Goal: Task Accomplishment & Management: Manage account settings

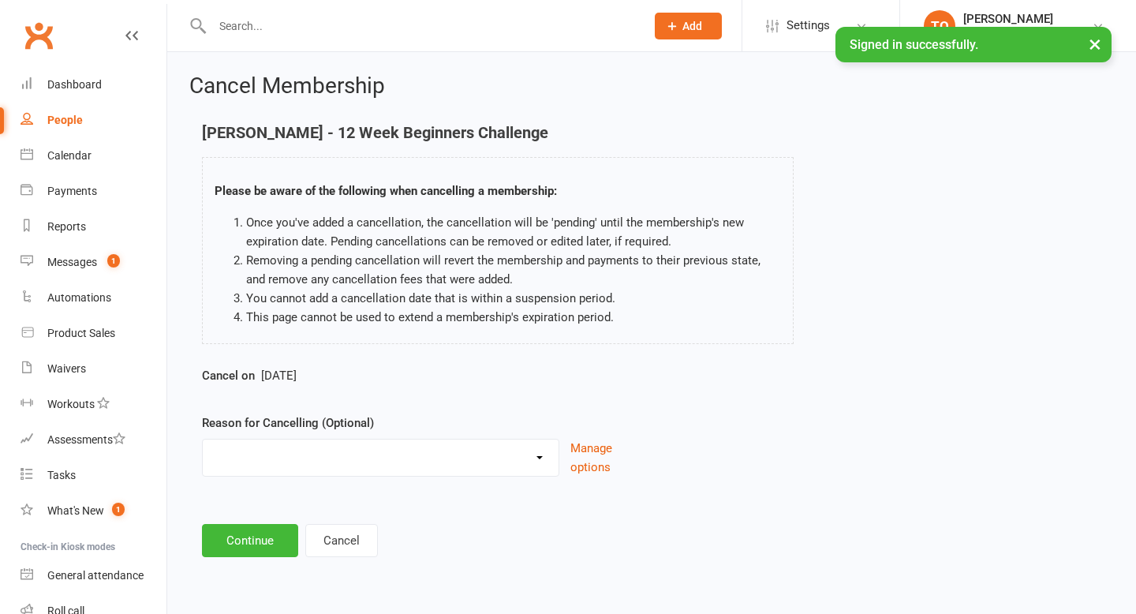
click at [1097, 36] on button "×" at bounding box center [1094, 44] width 28 height 34
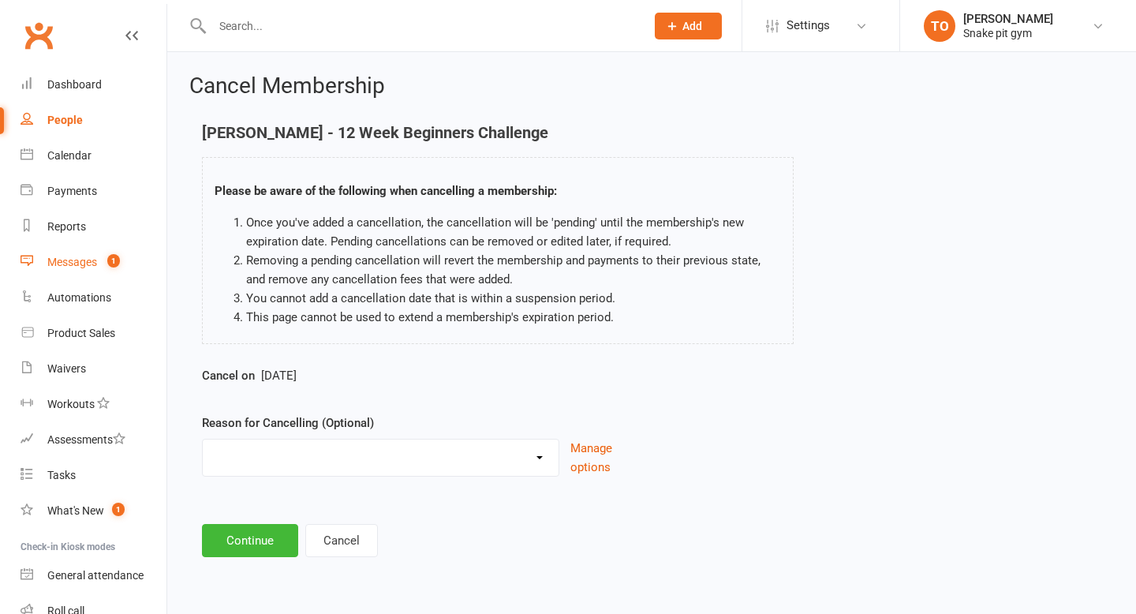
click at [87, 273] on link "Messages 1" at bounding box center [94, 261] width 146 height 35
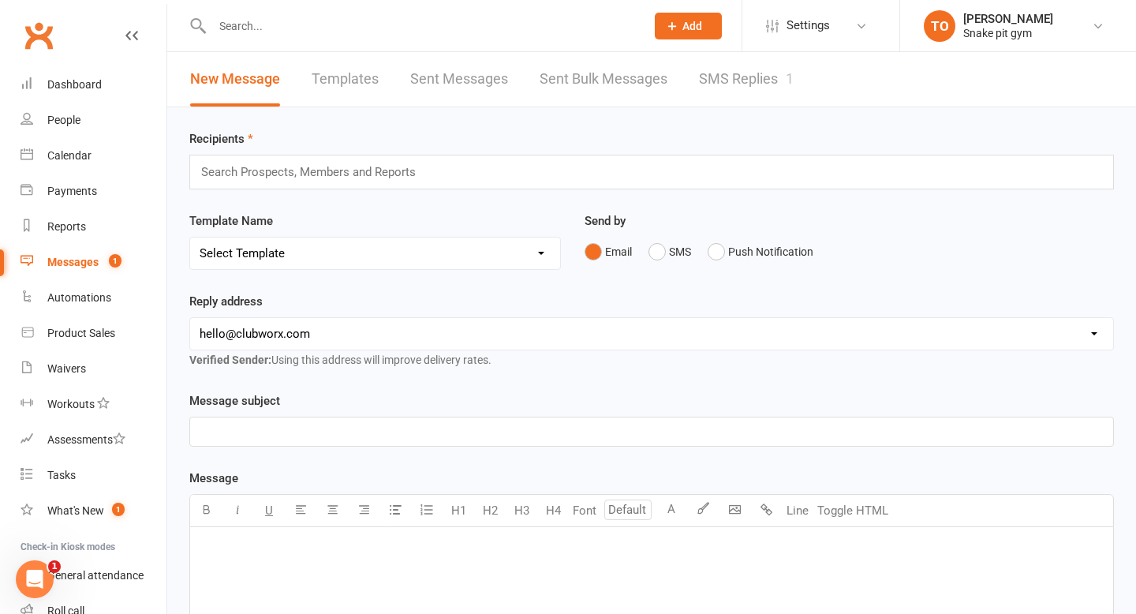
click at [752, 80] on link "SMS Replies 1" at bounding box center [746, 79] width 95 height 54
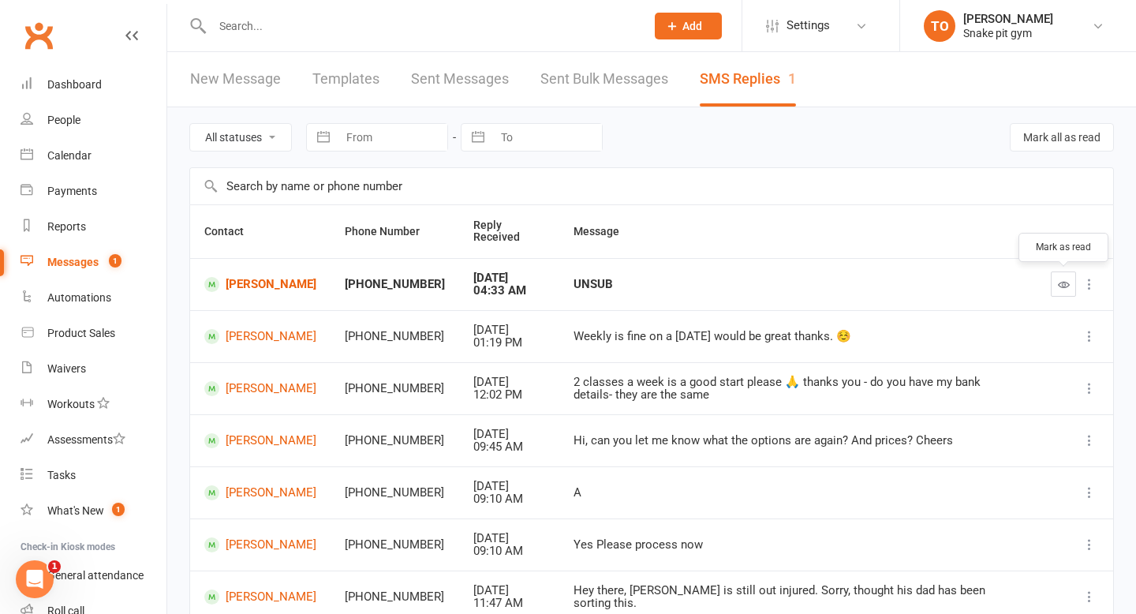
click at [1062, 286] on icon "button" at bounding box center [1064, 284] width 12 height 12
click at [1054, 278] on button "button" at bounding box center [1062, 283] width 25 height 25
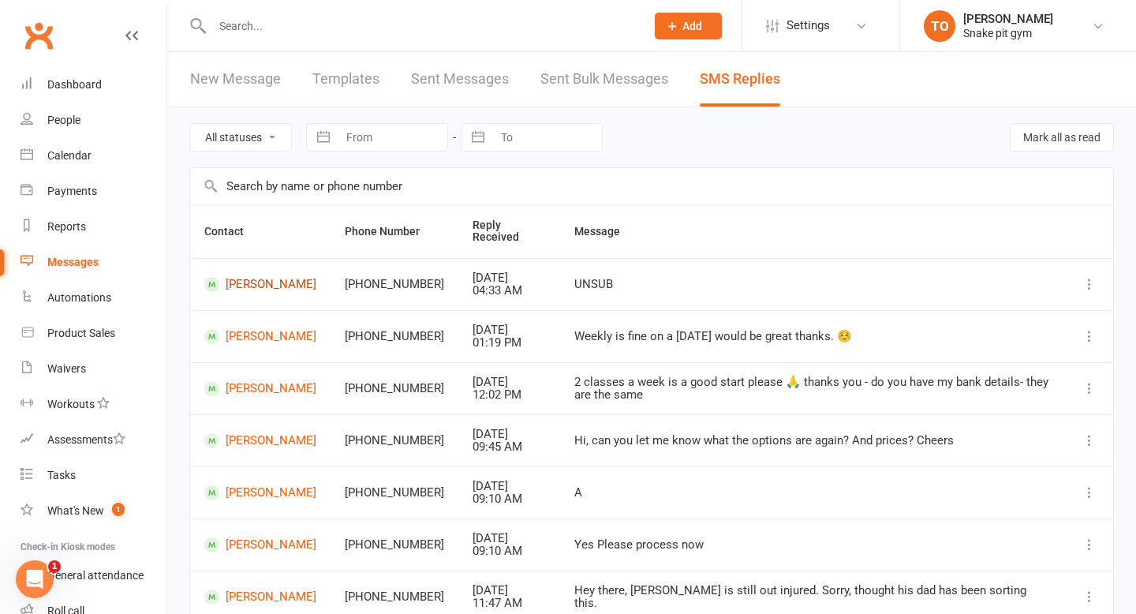
click at [284, 278] on link "[PERSON_NAME]" at bounding box center [260, 284] width 112 height 15
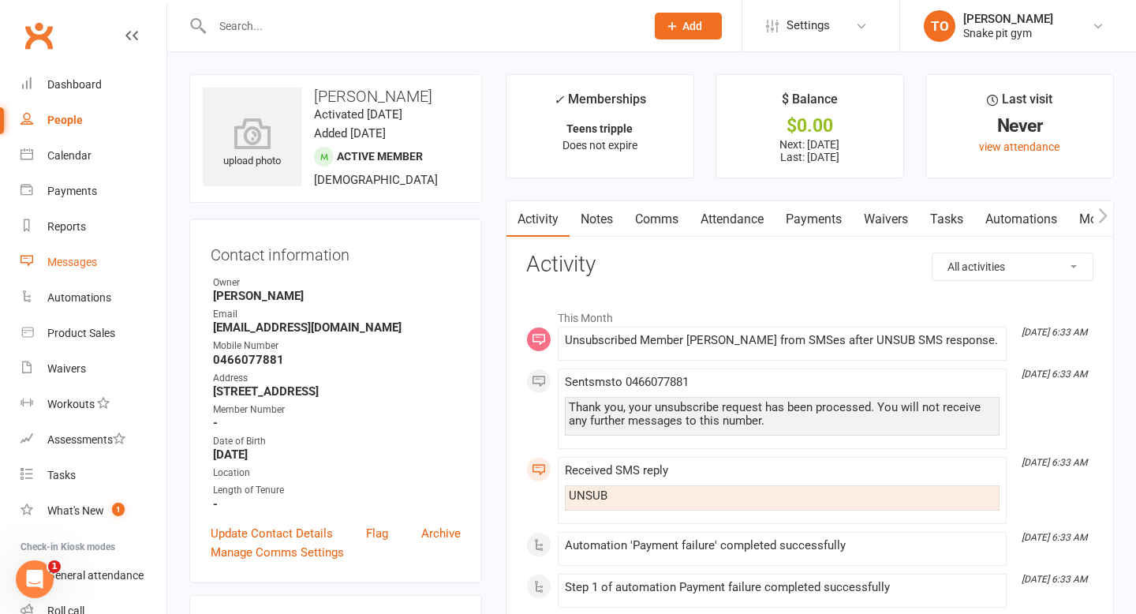
click at [74, 259] on div "Messages" at bounding box center [72, 262] width 50 height 13
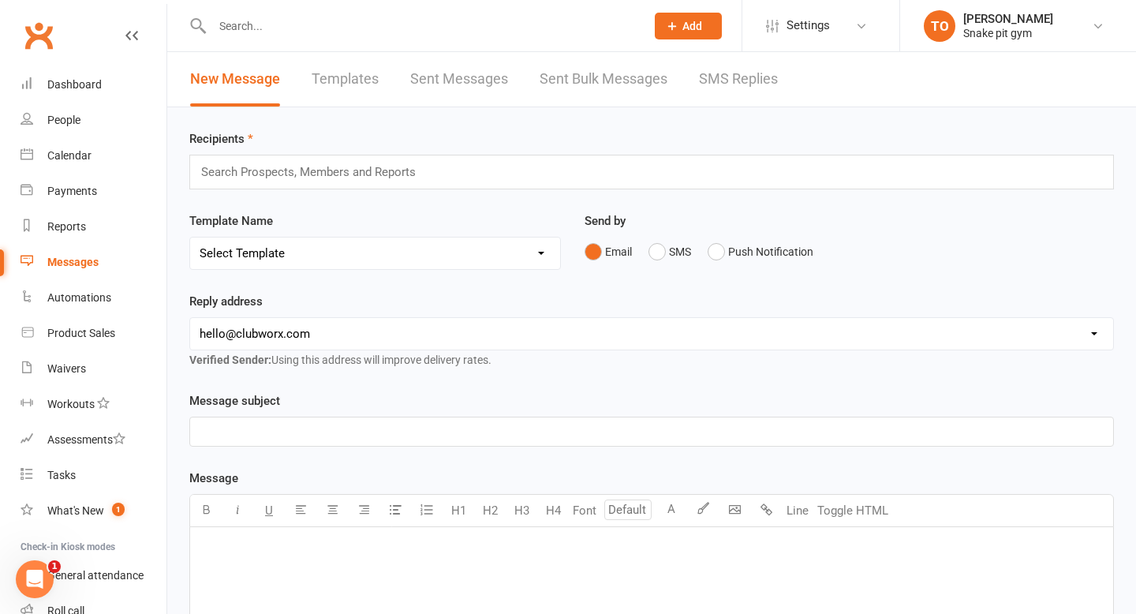
click at [737, 73] on link "SMS Replies" at bounding box center [738, 79] width 79 height 54
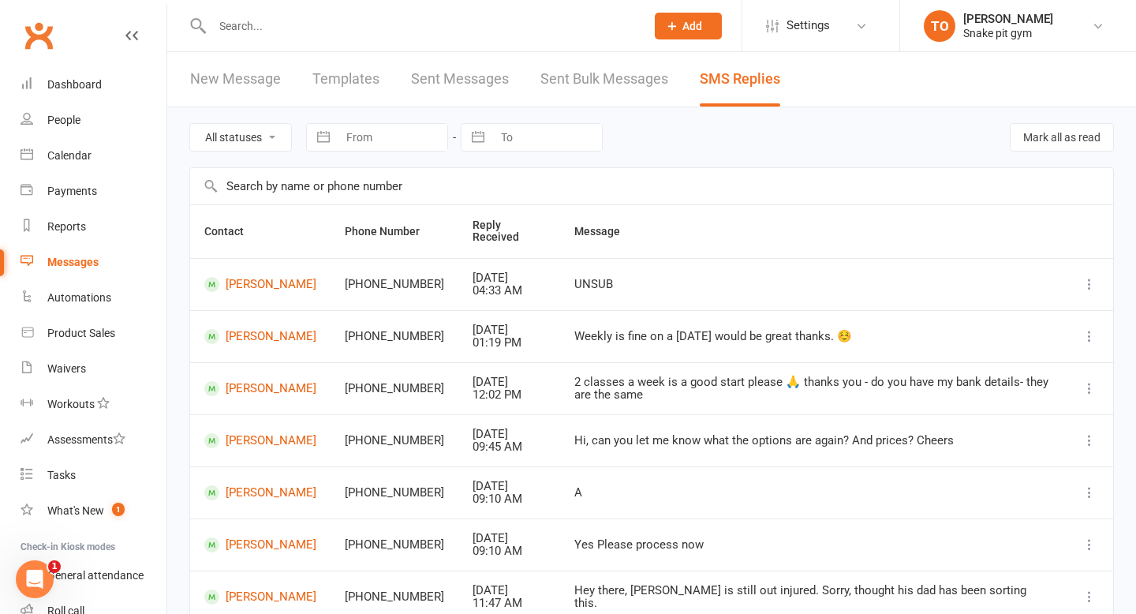
click at [438, 17] on input "text" at bounding box center [420, 26] width 427 height 22
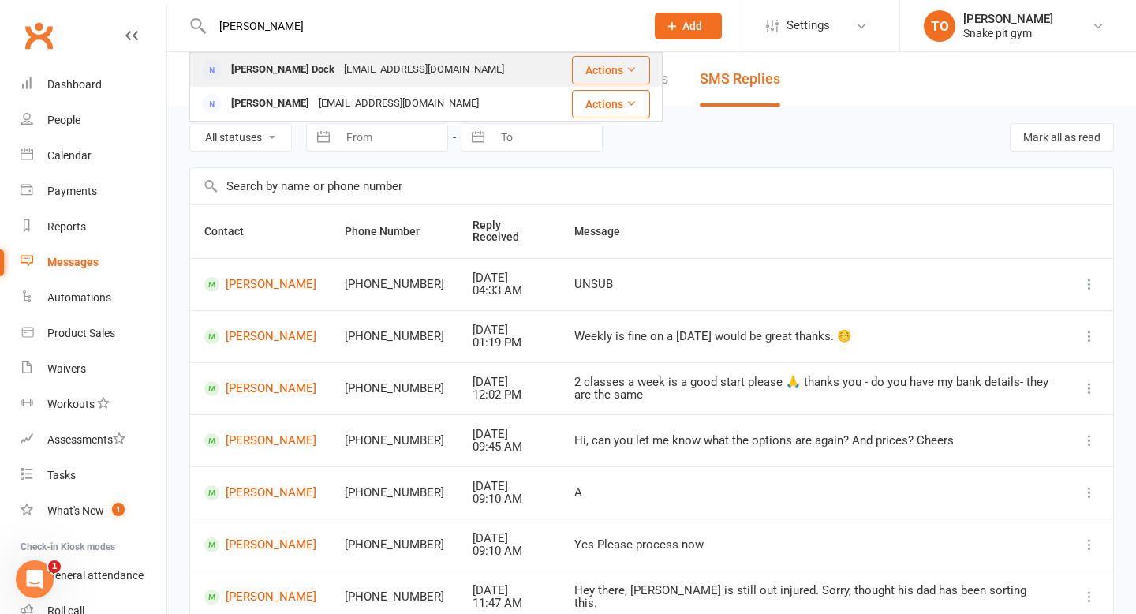
type input "[PERSON_NAME]"
click at [371, 72] on div "[EMAIL_ADDRESS][DOMAIN_NAME]" at bounding box center [424, 69] width 170 height 23
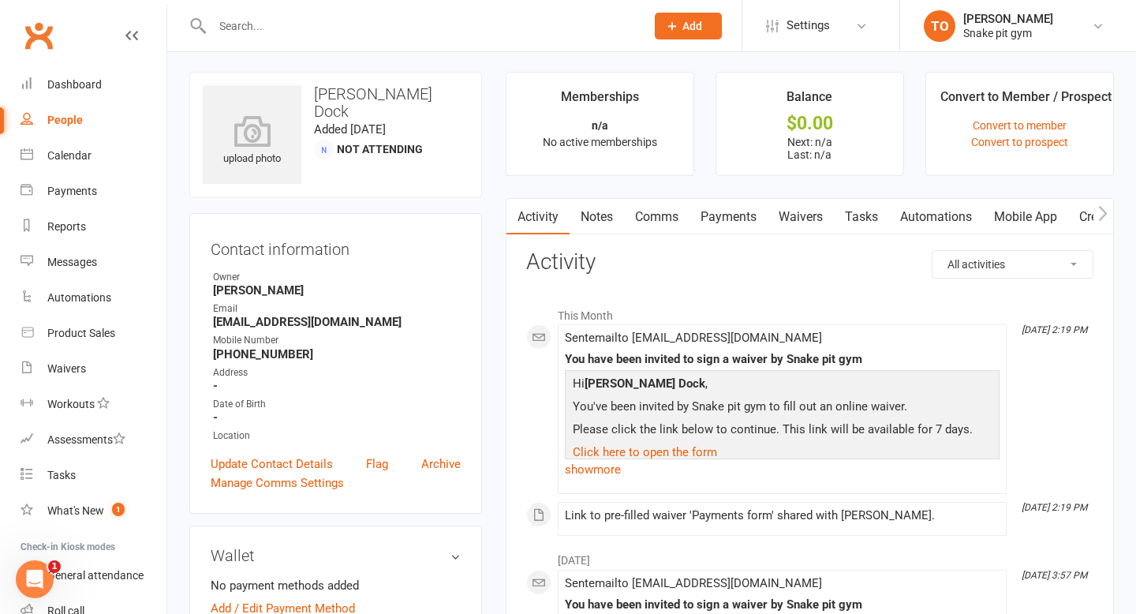
scroll to position [1, 0]
click at [470, 15] on input "text" at bounding box center [420, 26] width 427 height 22
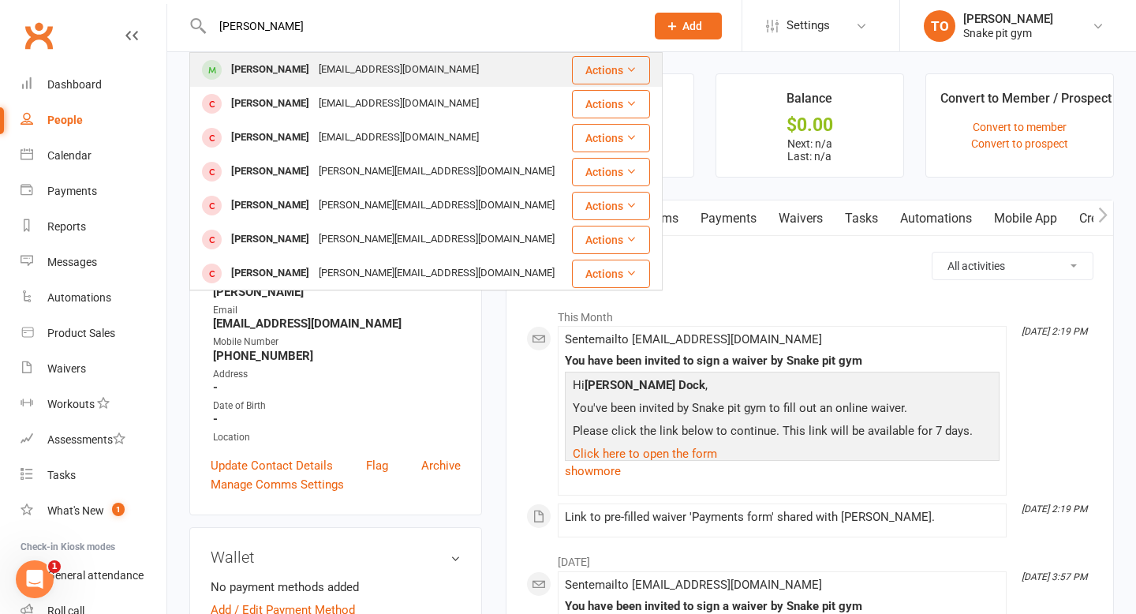
type input "[PERSON_NAME]"
click at [270, 69] on div "[PERSON_NAME]" at bounding box center [270, 69] width 88 height 23
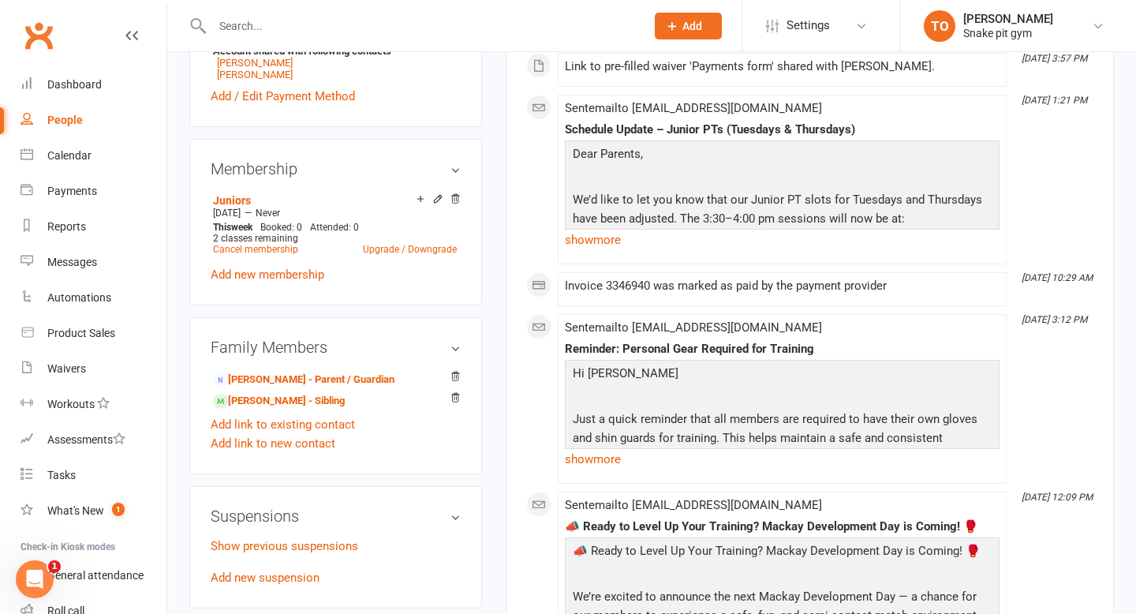
scroll to position [631, 0]
click at [267, 244] on link "Cancel membership" at bounding box center [255, 248] width 85 height 11
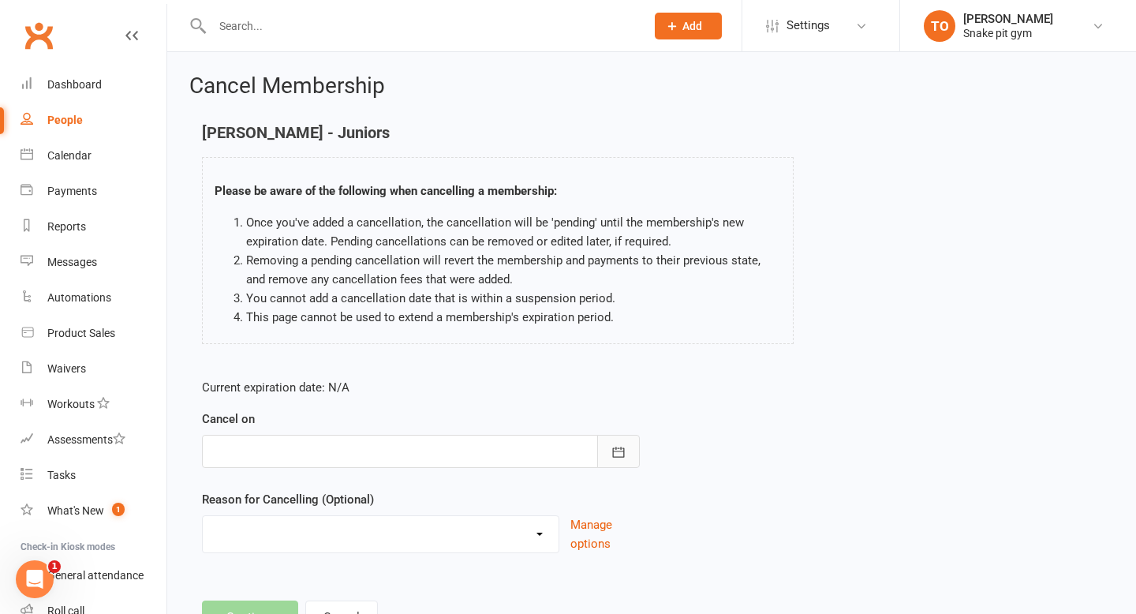
click at [618, 455] on icon "button" at bounding box center [618, 452] width 16 height 16
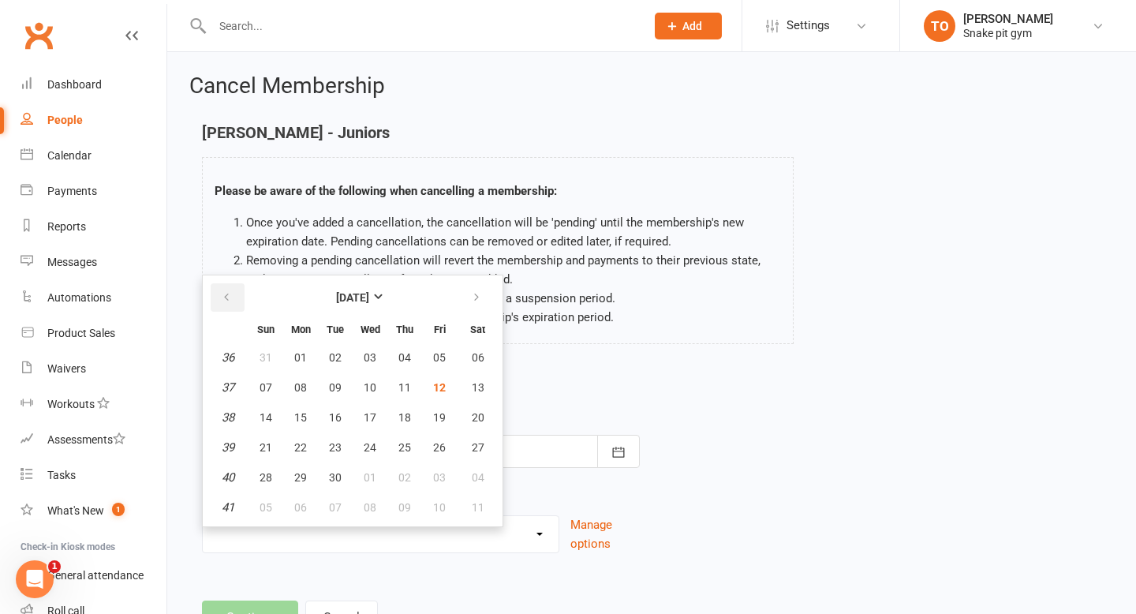
click at [241, 308] on button "button" at bounding box center [228, 297] width 34 height 28
click at [487, 297] on button "button" at bounding box center [478, 297] width 34 height 28
click at [434, 393] on span "12" at bounding box center [439, 387] width 13 height 13
type input "[DATE]"
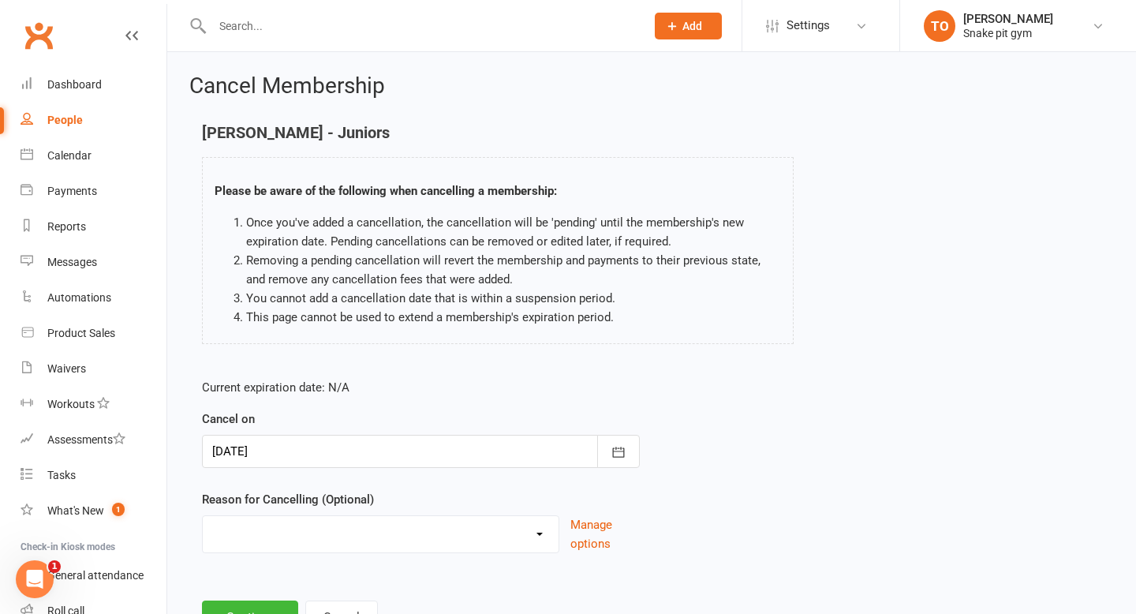
click at [535, 378] on p "Current expiration date: N/A" at bounding box center [421, 387] width 438 height 19
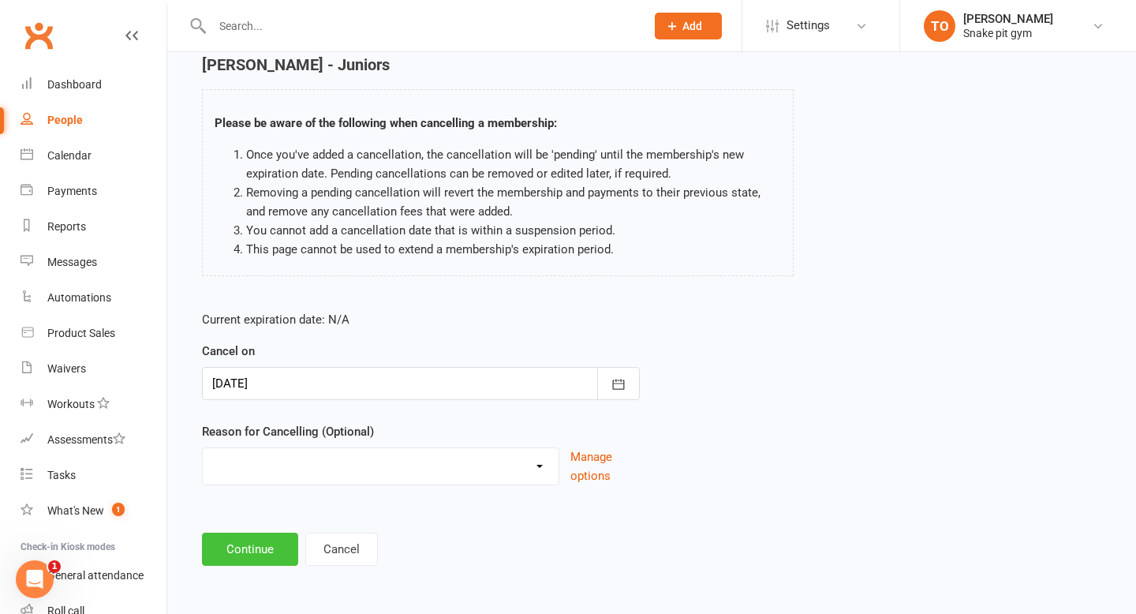
click at [250, 539] on button "Continue" at bounding box center [250, 548] width 96 height 33
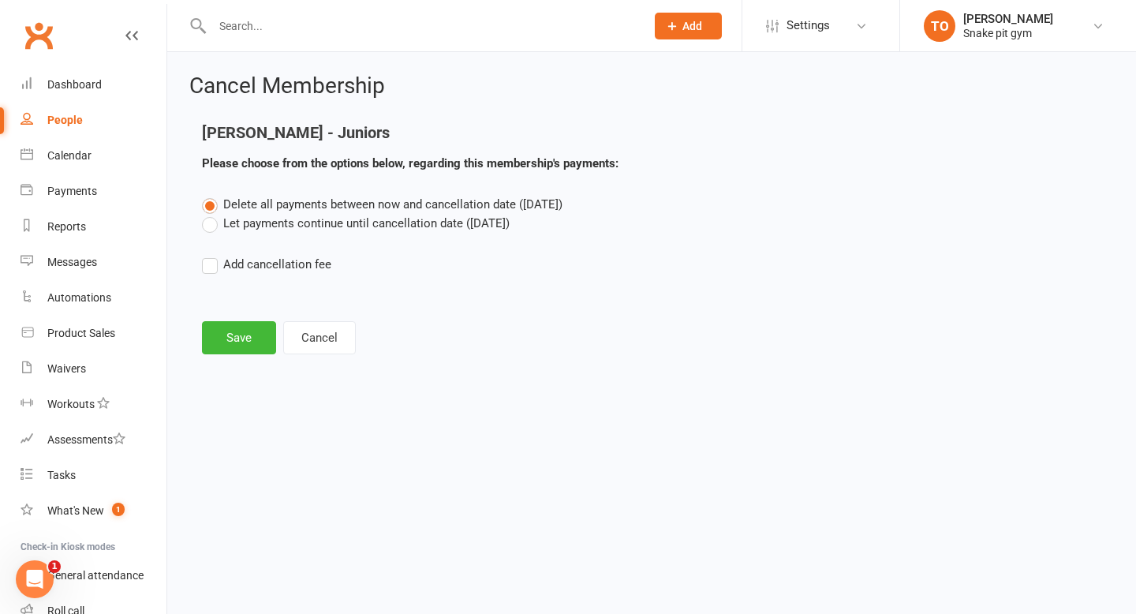
click at [248, 229] on label "Let payments continue until cancellation date ([DATE])" at bounding box center [356, 223] width 308 height 19
click at [212, 214] on input "Let payments continue until cancellation date ([DATE])" at bounding box center [207, 214] width 10 height 0
click at [248, 346] on button "Save" at bounding box center [239, 337] width 74 height 33
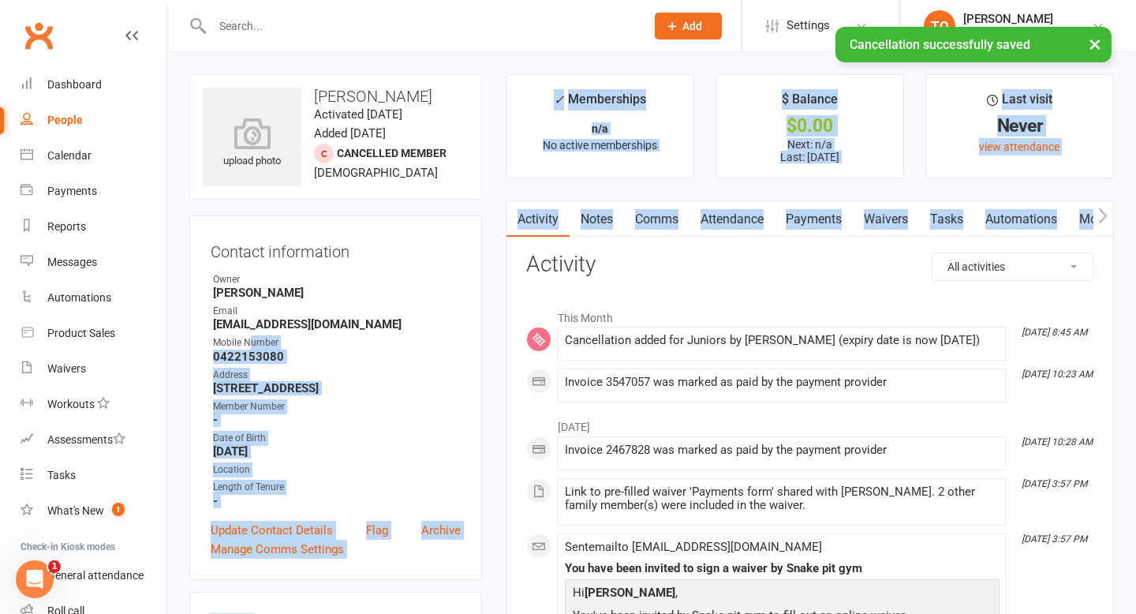
drag, startPoint x: 248, startPoint y: 346, endPoint x: 583, endPoint y: 247, distance: 348.8
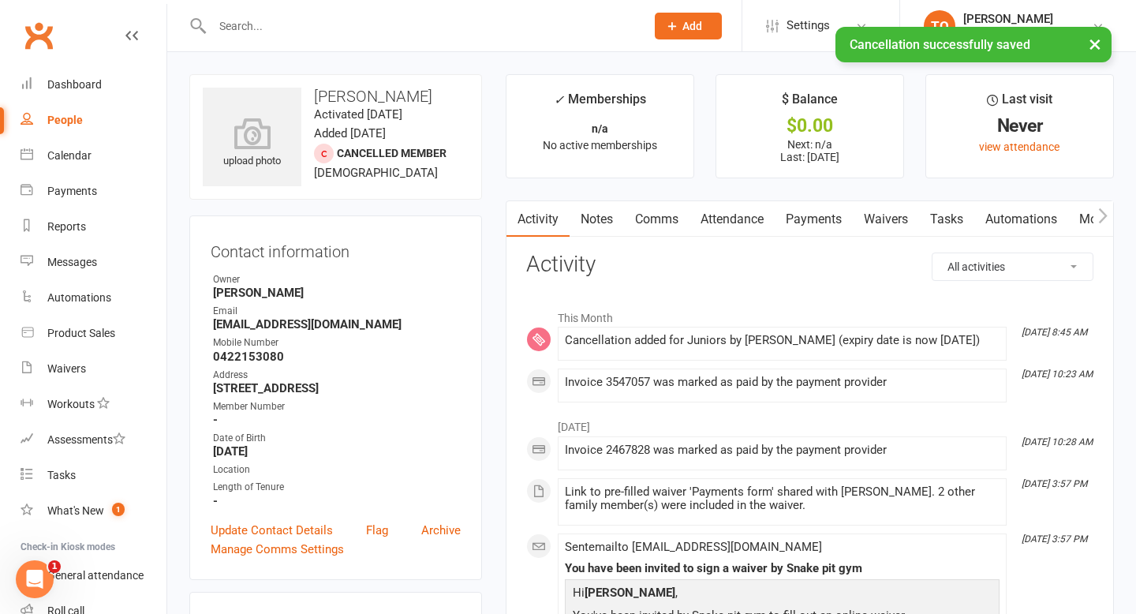
click at [660, 276] on h3 "Activity" at bounding box center [809, 264] width 567 height 24
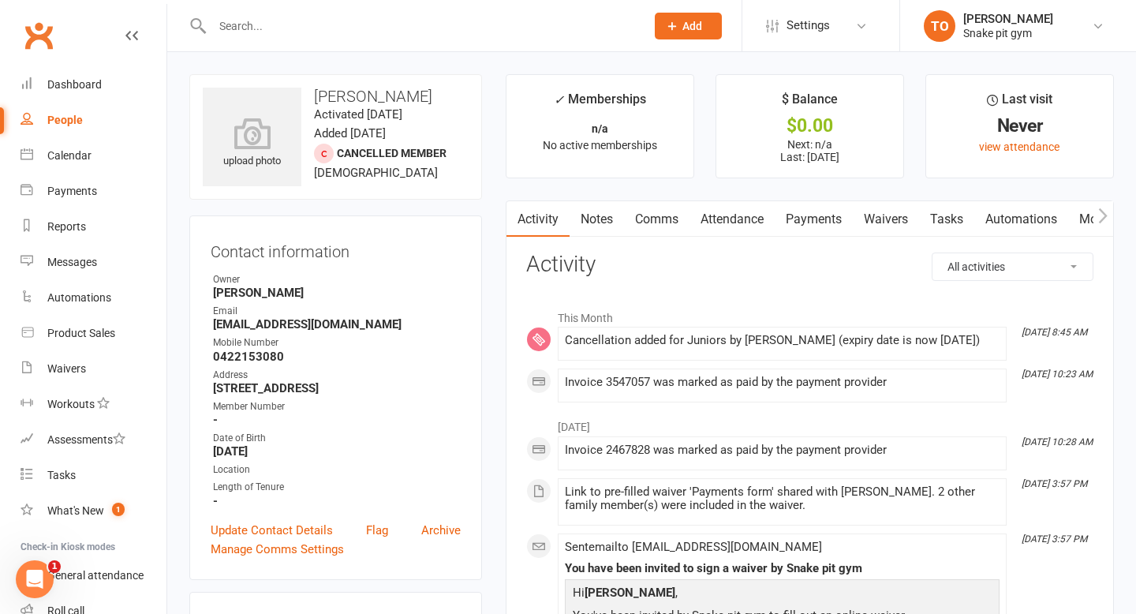
click at [263, 15] on input "text" at bounding box center [420, 26] width 427 height 22
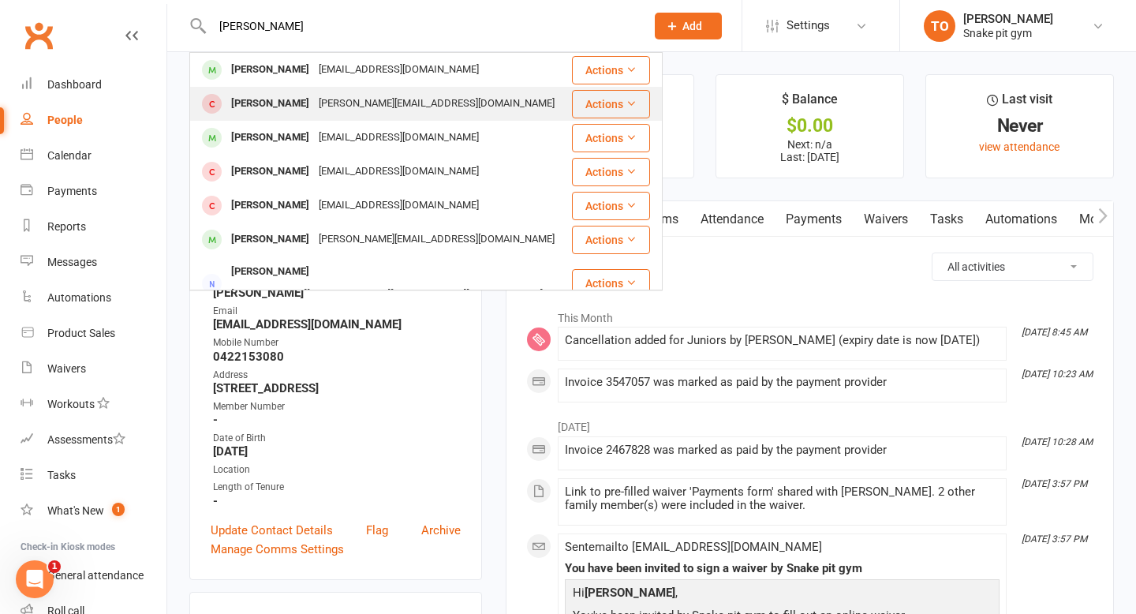
type input "[PERSON_NAME]"
click at [300, 89] on div "[PERSON_NAME] [PERSON_NAME][EMAIL_ADDRESS][DOMAIN_NAME]" at bounding box center [380, 104] width 379 height 32
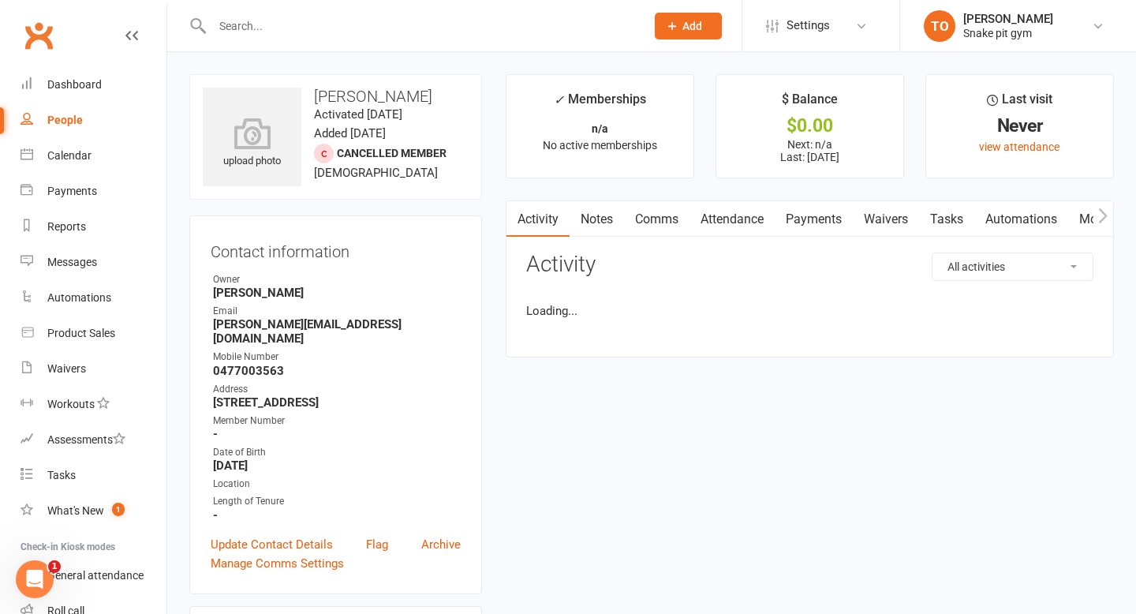
click at [287, 29] on input "text" at bounding box center [420, 26] width 427 height 22
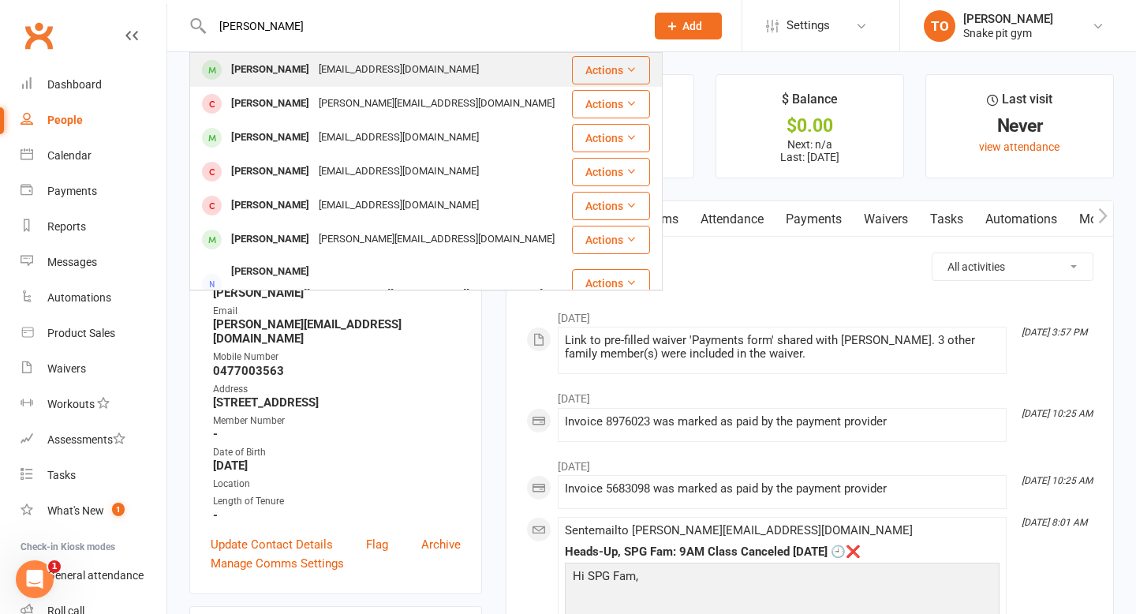
type input "[PERSON_NAME]"
click at [292, 69] on div "[PERSON_NAME]" at bounding box center [270, 69] width 88 height 23
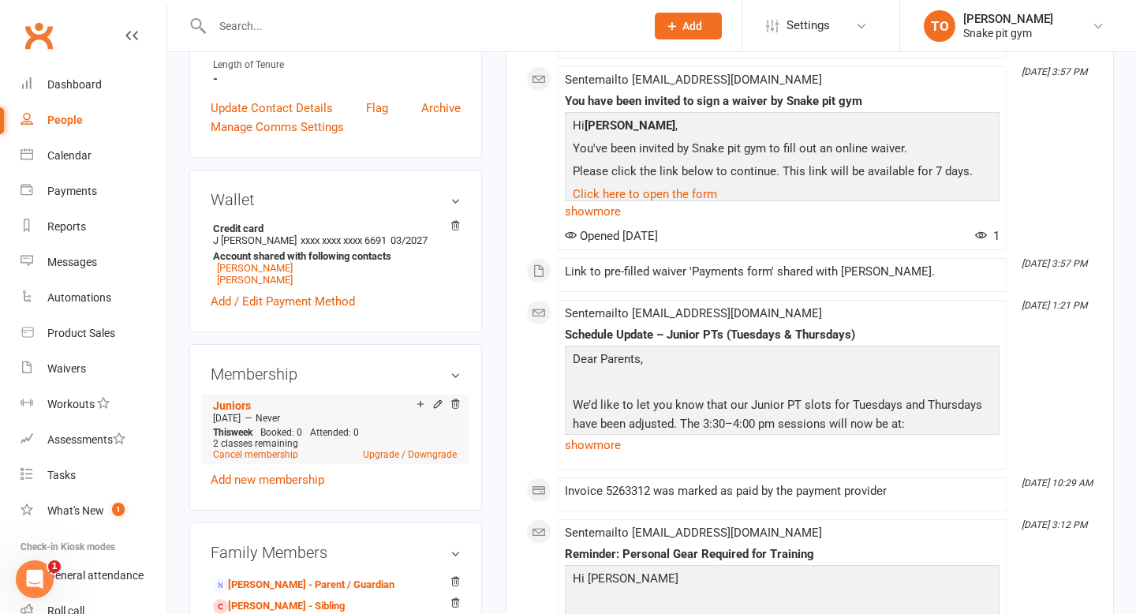
scroll to position [526, 0]
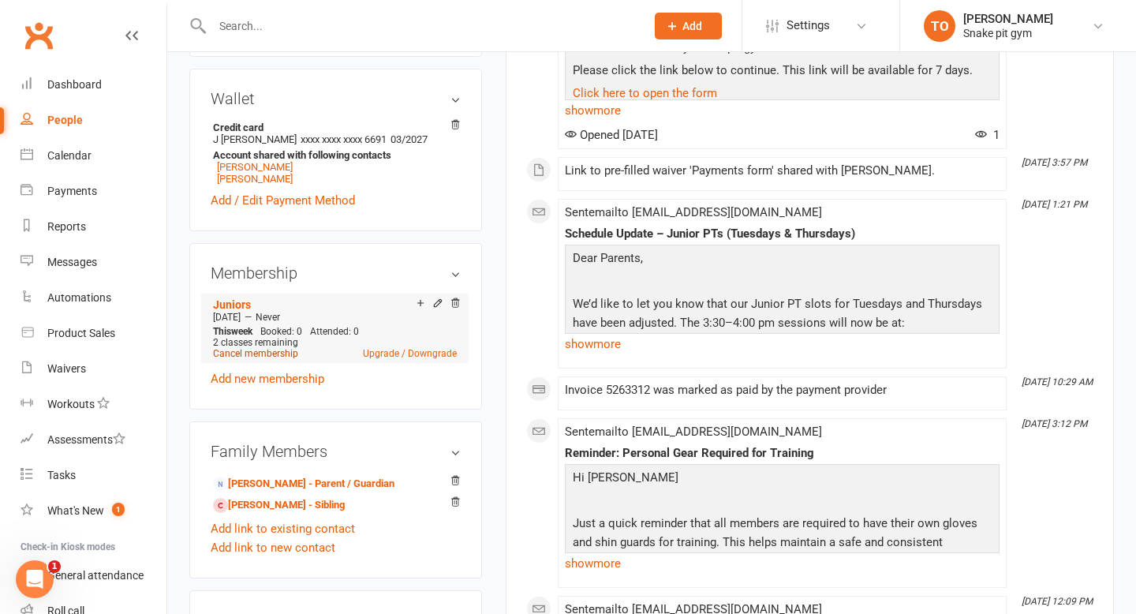
click at [274, 350] on link "Cancel membership" at bounding box center [255, 353] width 85 height 11
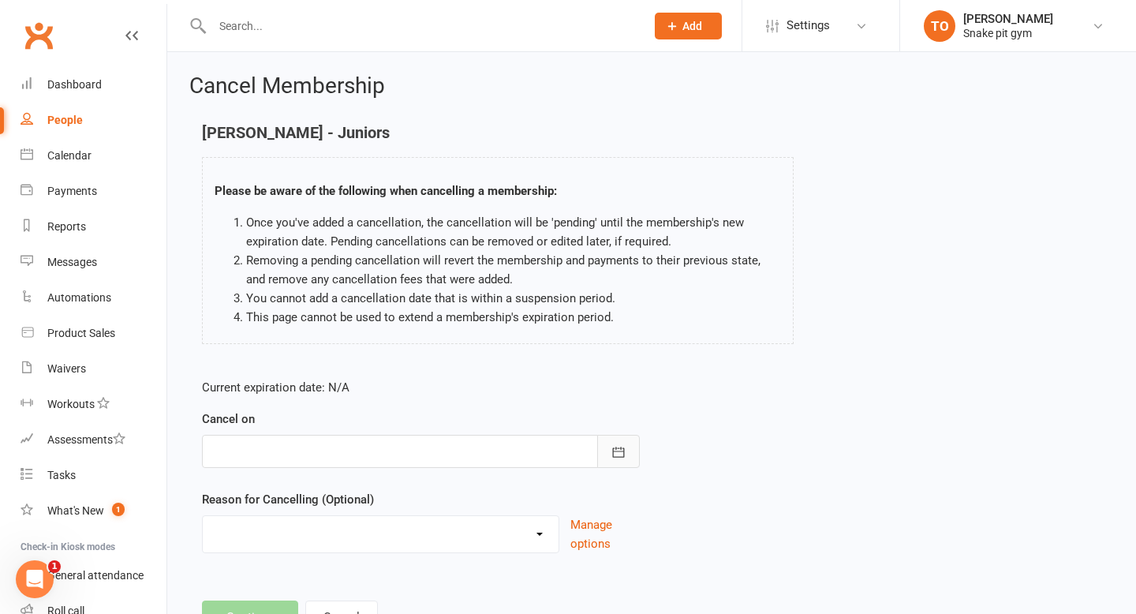
click at [639, 461] on button "button" at bounding box center [618, 451] width 43 height 33
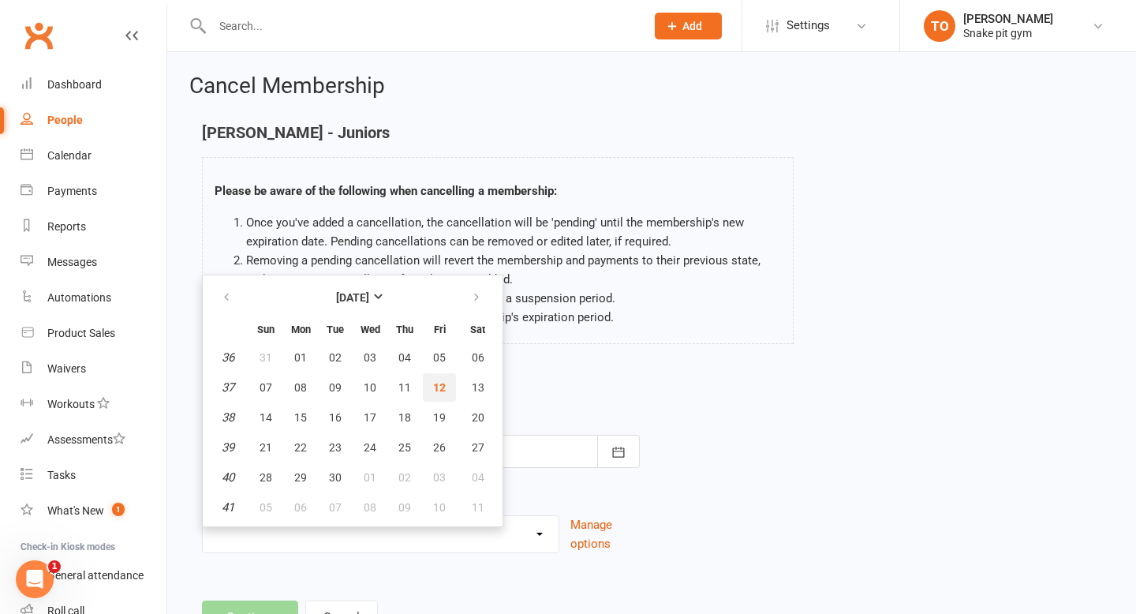
click at [439, 391] on span "12" at bounding box center [439, 387] width 13 height 13
type input "[DATE]"
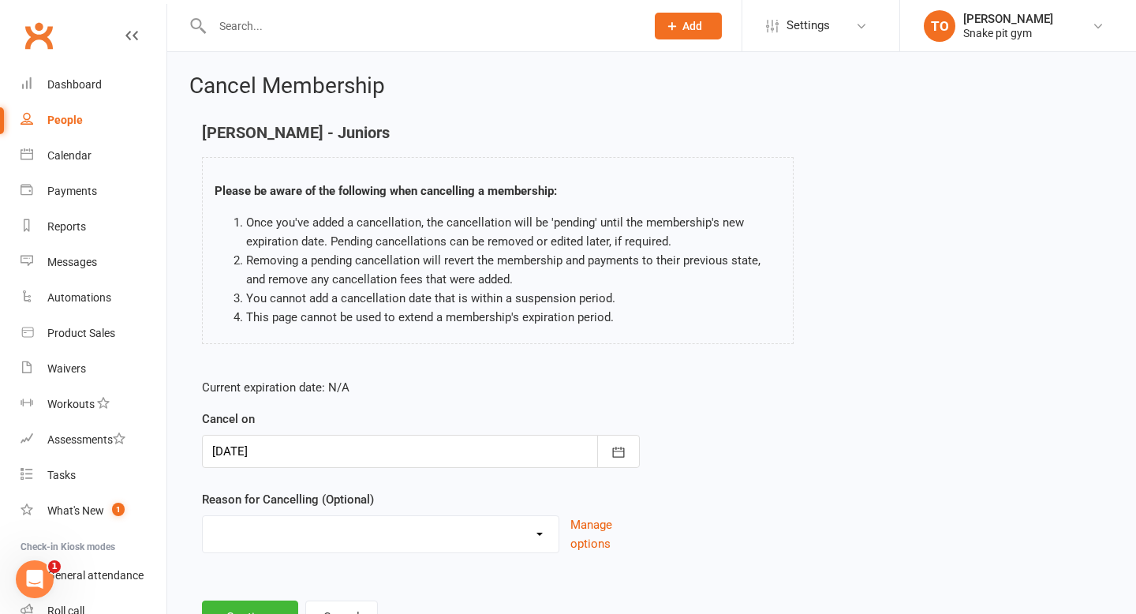
scroll to position [68, 0]
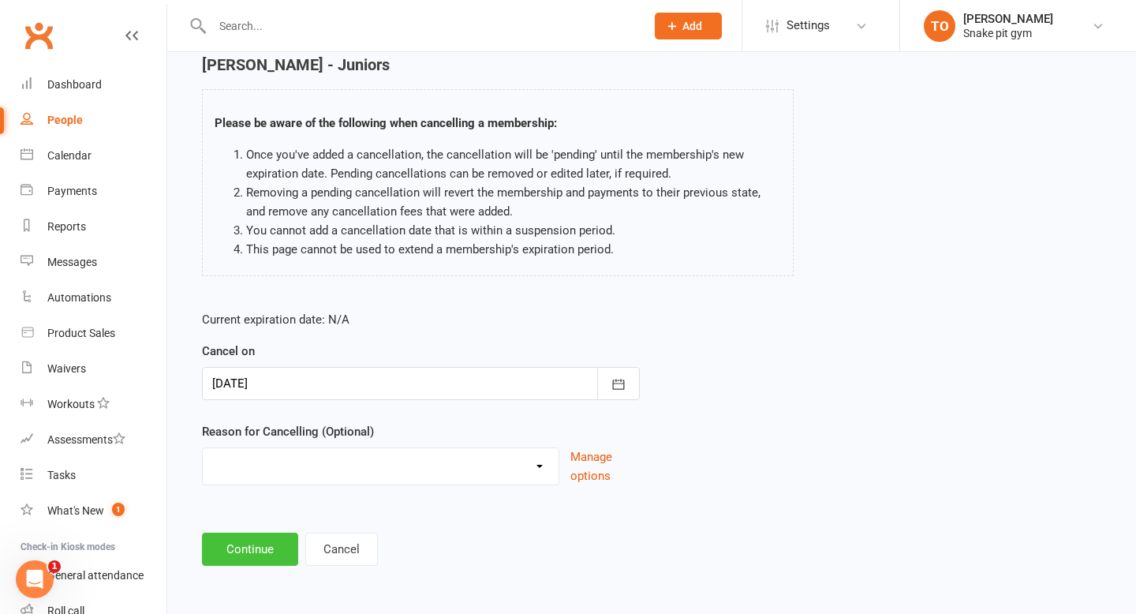
click at [235, 536] on button "Continue" at bounding box center [250, 548] width 96 height 33
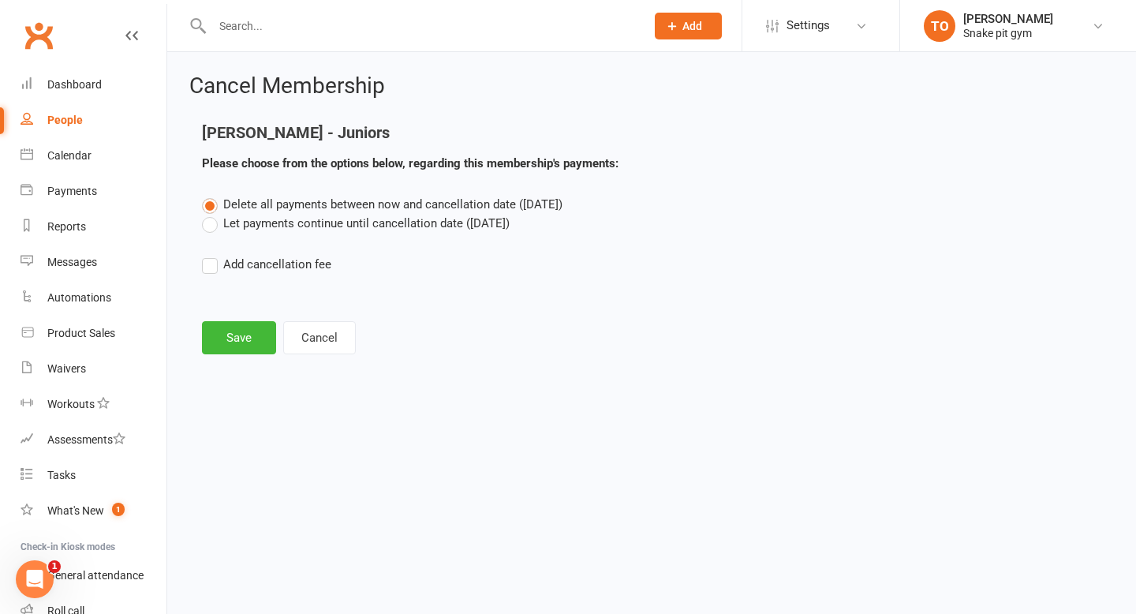
scroll to position [0, 0]
click at [285, 218] on label "Let payments continue until cancellation date ([DATE])" at bounding box center [356, 223] width 308 height 19
click at [212, 214] on input "Let payments continue until cancellation date ([DATE])" at bounding box center [207, 214] width 10 height 0
click at [252, 341] on button "Save" at bounding box center [239, 337] width 74 height 33
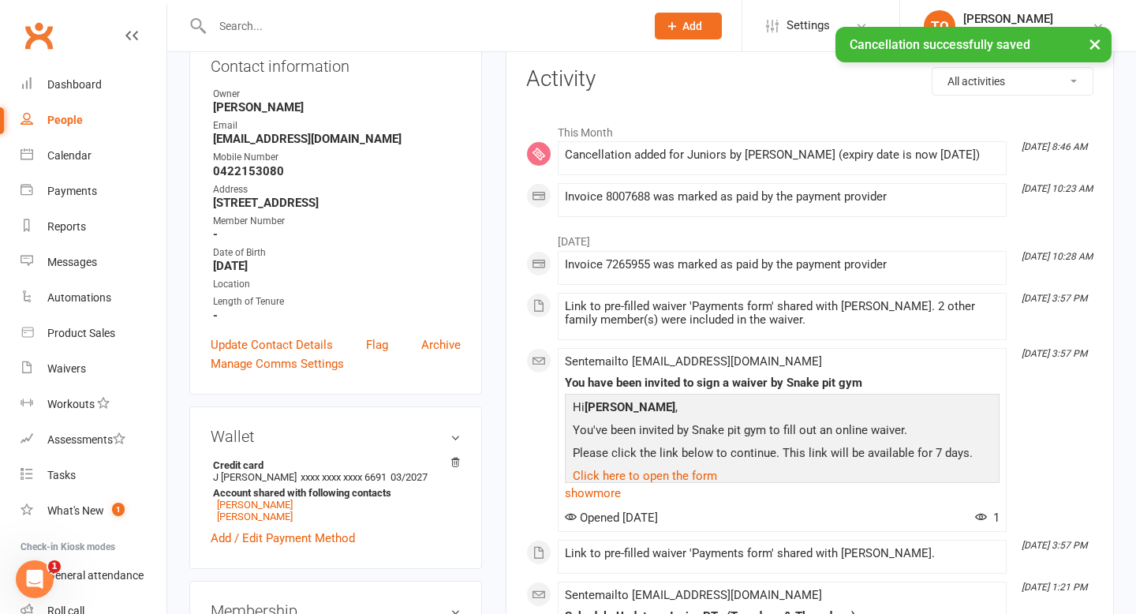
scroll to position [181, 0]
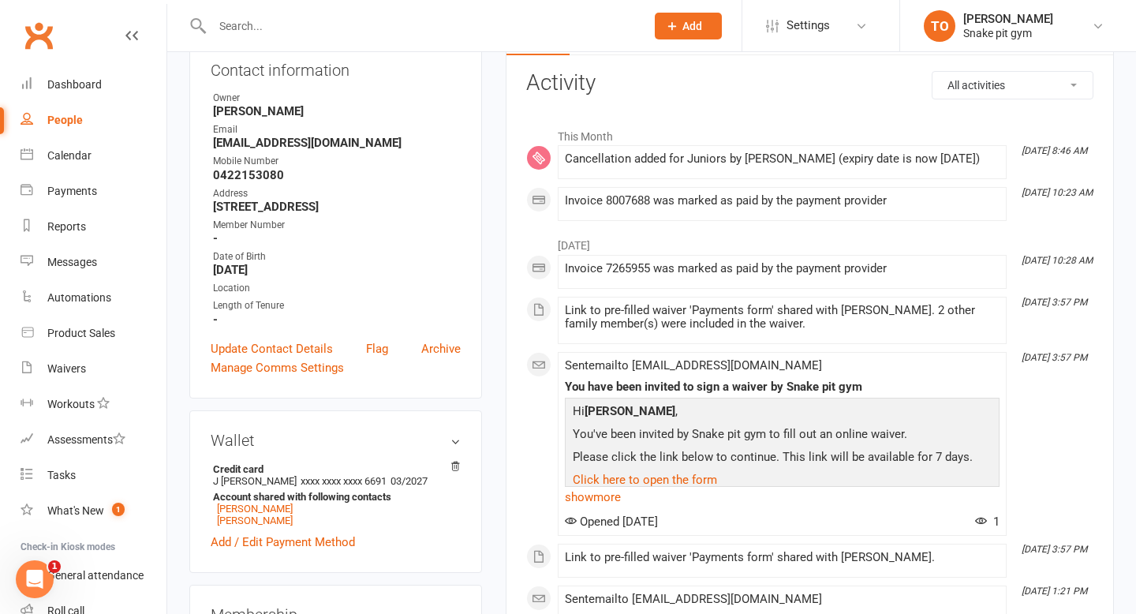
click at [330, 6] on div at bounding box center [411, 25] width 445 height 51
click at [327, 22] on input "text" at bounding box center [420, 26] width 427 height 22
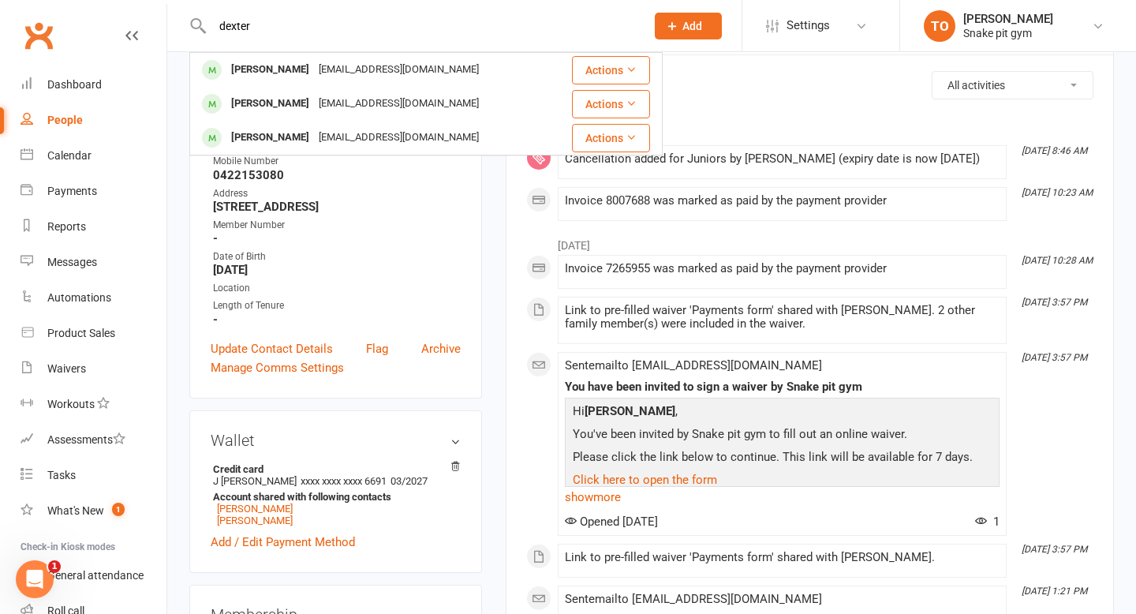
type input "dexter"
